Goal: Task Accomplishment & Management: Complete application form

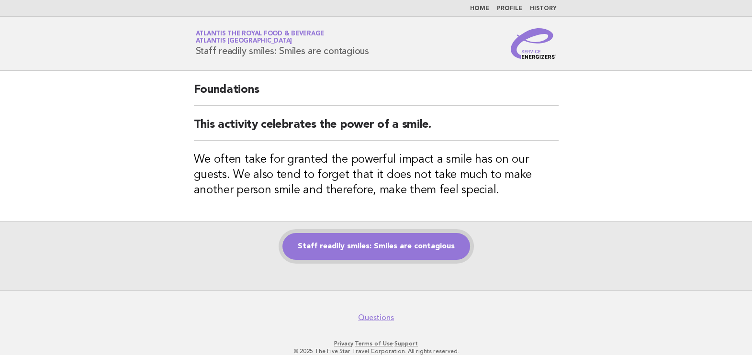
click at [438, 251] on link "Staff readily smiles: Smiles are contagious" at bounding box center [377, 246] width 188 height 27
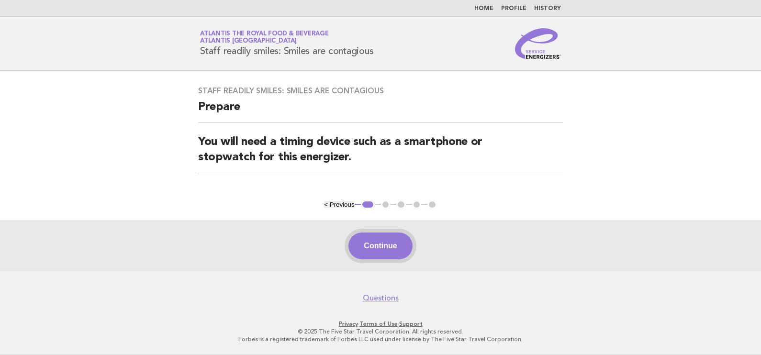
click at [376, 249] on button "Continue" at bounding box center [381, 246] width 64 height 27
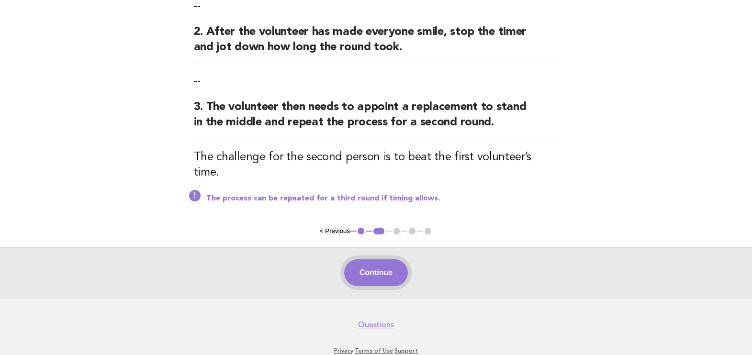
click at [375, 262] on button "Continue" at bounding box center [376, 273] width 64 height 27
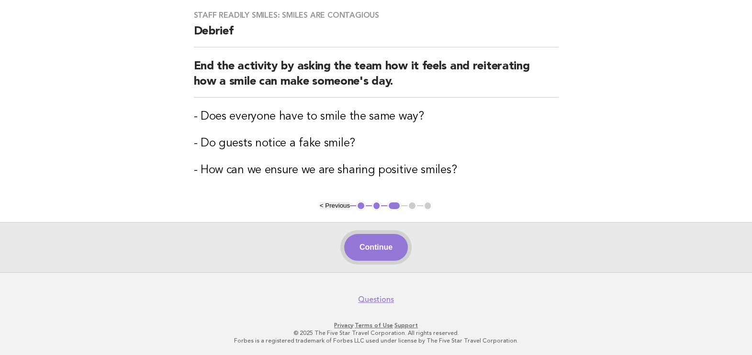
click at [375, 247] on button "Continue" at bounding box center [376, 247] width 64 height 27
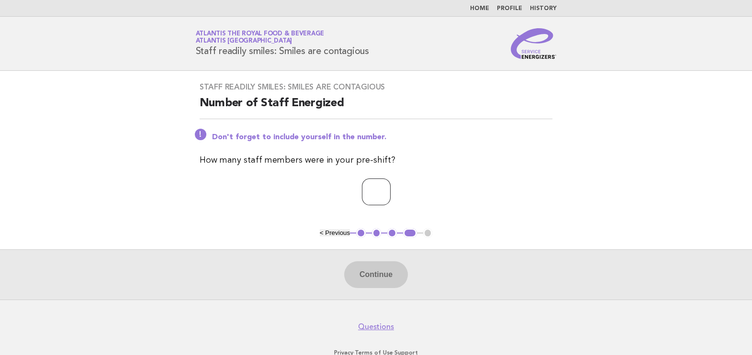
click at [376, 192] on input "number" at bounding box center [376, 192] width 29 height 27
type input "*"
click at [386, 275] on button "Continue" at bounding box center [376, 274] width 64 height 27
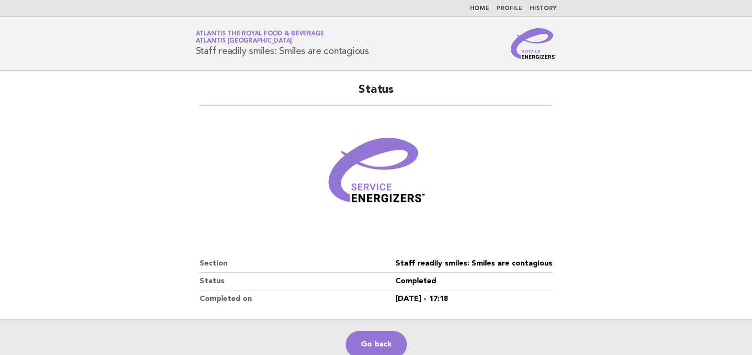
drag, startPoint x: 750, startPoint y: 119, endPoint x: 433, endPoint y: 99, distance: 316.8
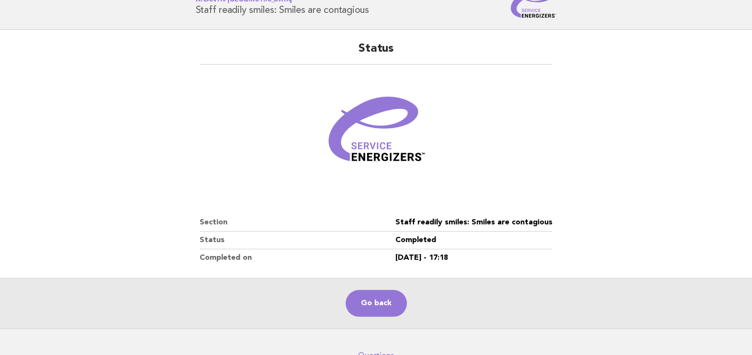
scroll to position [59, 0]
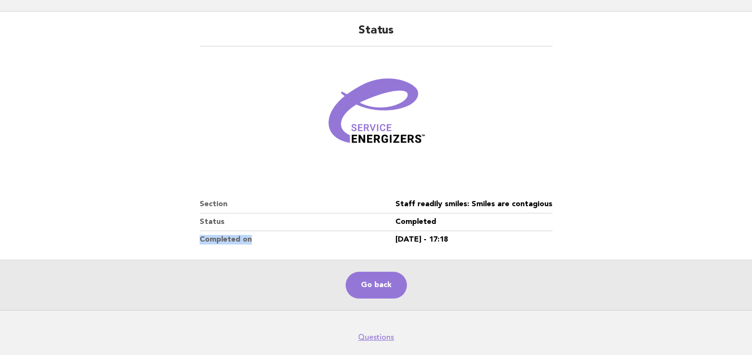
drag, startPoint x: 489, startPoint y: 224, endPoint x: 374, endPoint y: 238, distance: 115.8
click at [374, 238] on dl "Section Staff readily smiles: Smiles are contagious Status Completed Completed …" at bounding box center [376, 222] width 353 height 53
